Goal: Find contact information: Find contact information

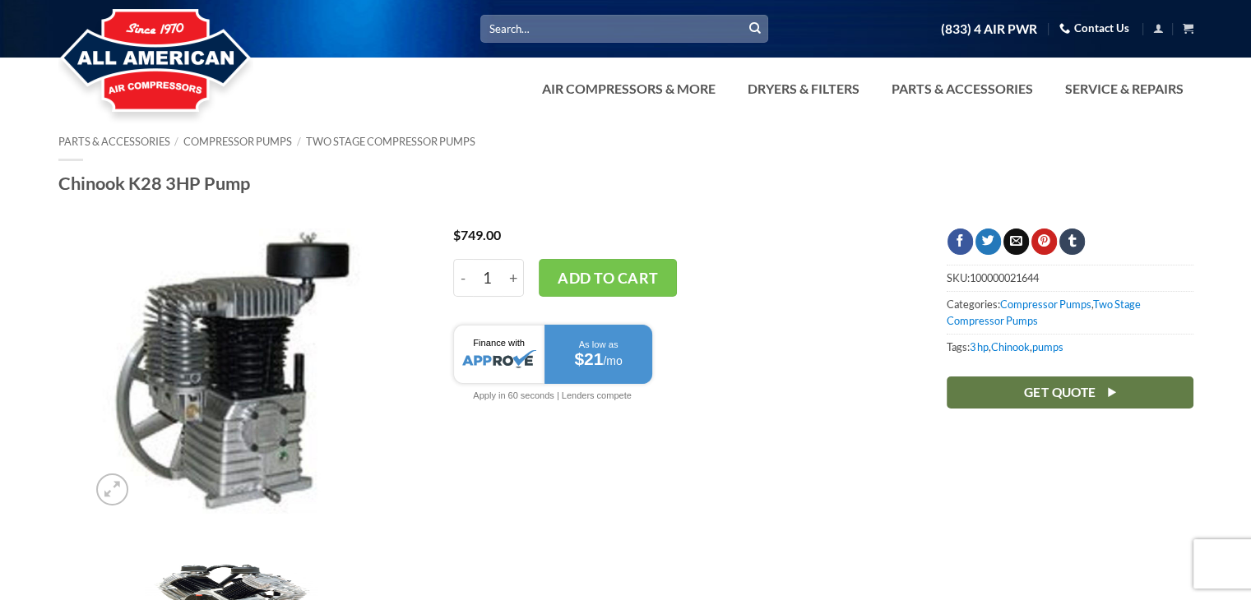
click at [702, 30] on input "Search for:" at bounding box center [624, 28] width 288 height 27
type input "k30"
click at [743, 16] on button "Submit" at bounding box center [755, 28] width 25 height 25
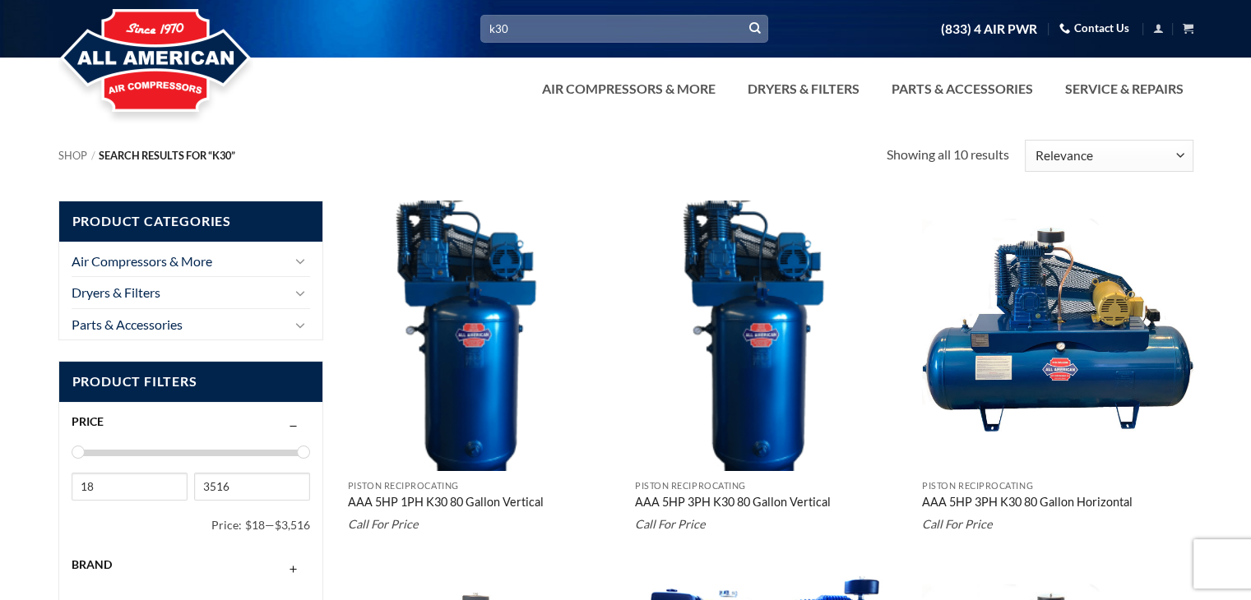
click at [1093, 19] on link "Contact Us" at bounding box center [1094, 28] width 70 height 25
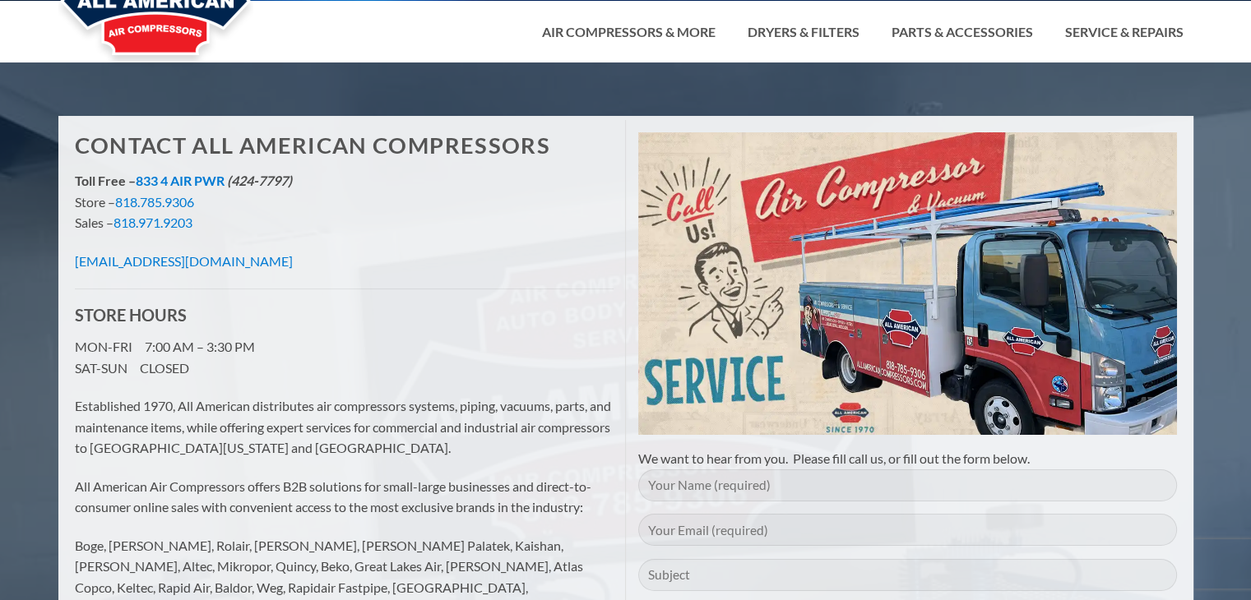
scroll to position [54, 0]
